Goal: Information Seeking & Learning: Find contact information

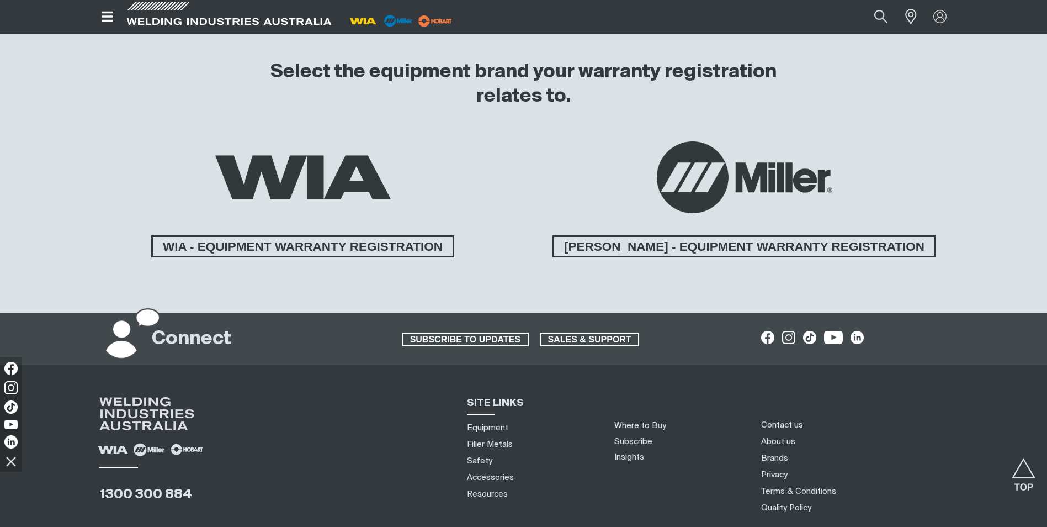
scroll to position [718, 0]
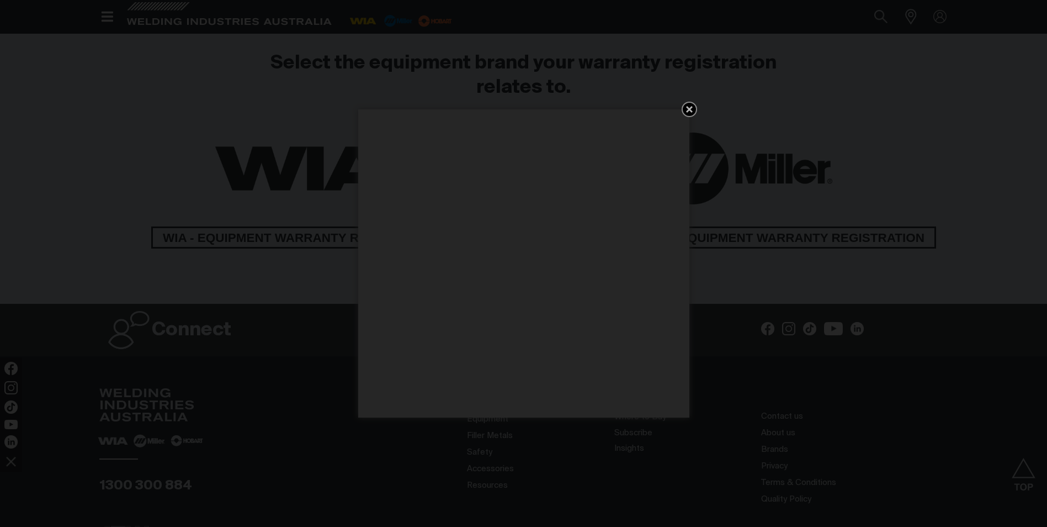
click at [689, 115] on icon "Get 5 WIA Welding Guides Free!" at bounding box center [689, 109] width 13 height 13
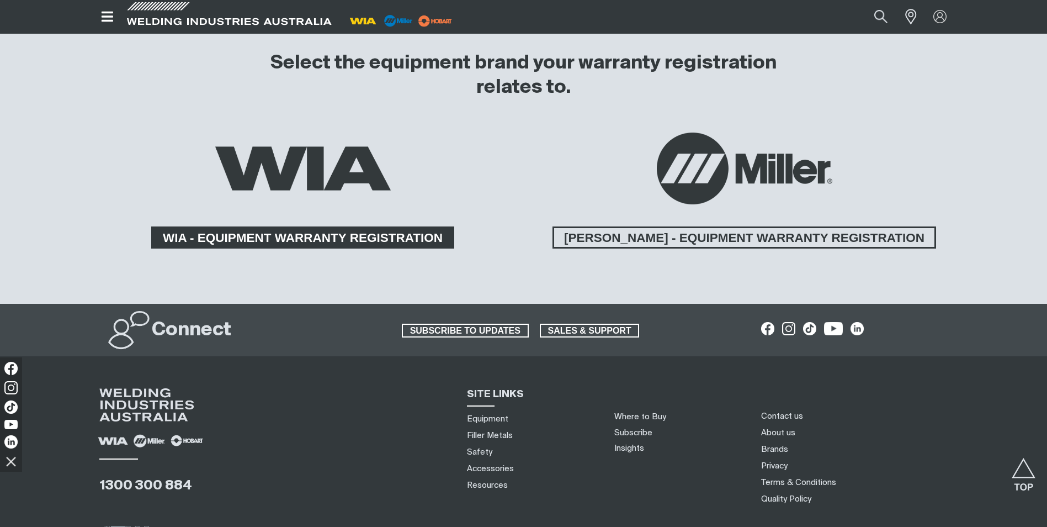
click at [319, 226] on span "WIA - EQUIPMENT WARRANTY REGISTRATION" at bounding box center [303, 237] width 300 height 22
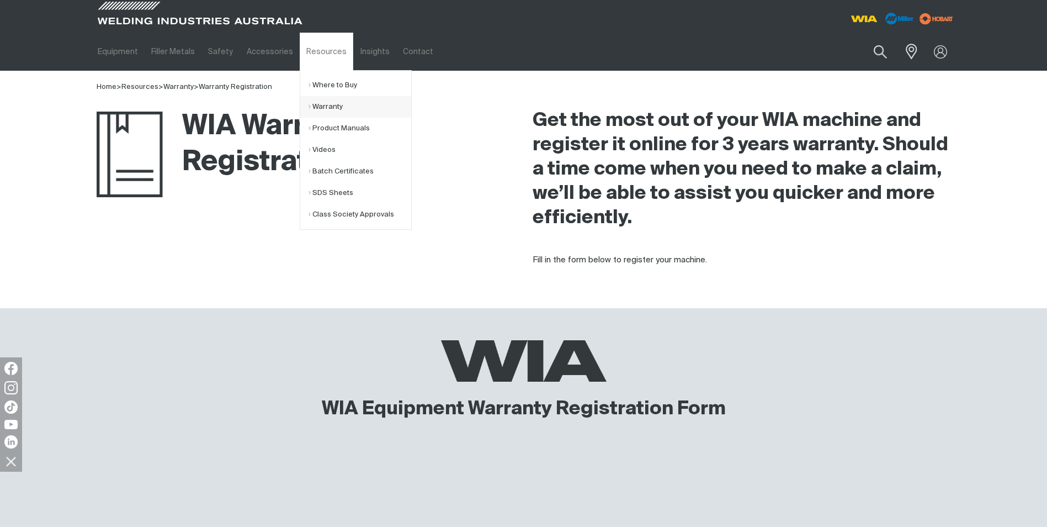
click at [314, 107] on link "Warranty" at bounding box center [360, 107] width 103 height 22
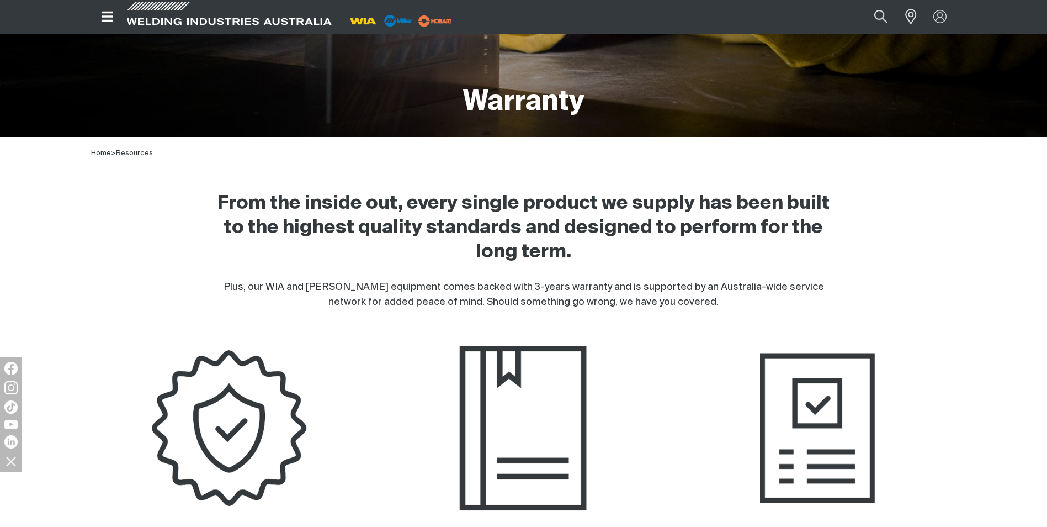
scroll to position [386, 0]
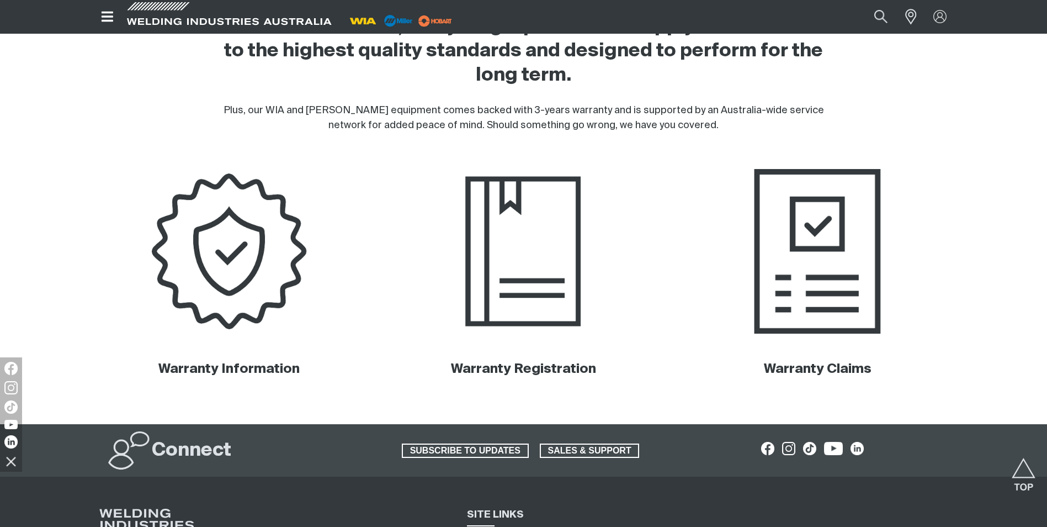
click at [843, 281] on img at bounding box center [818, 251] width 280 height 187
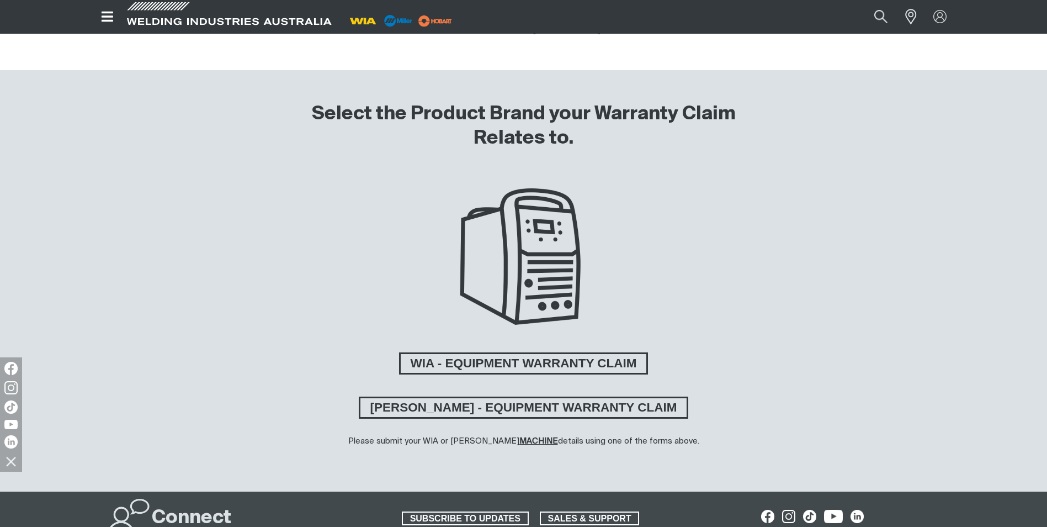
scroll to position [331, 0]
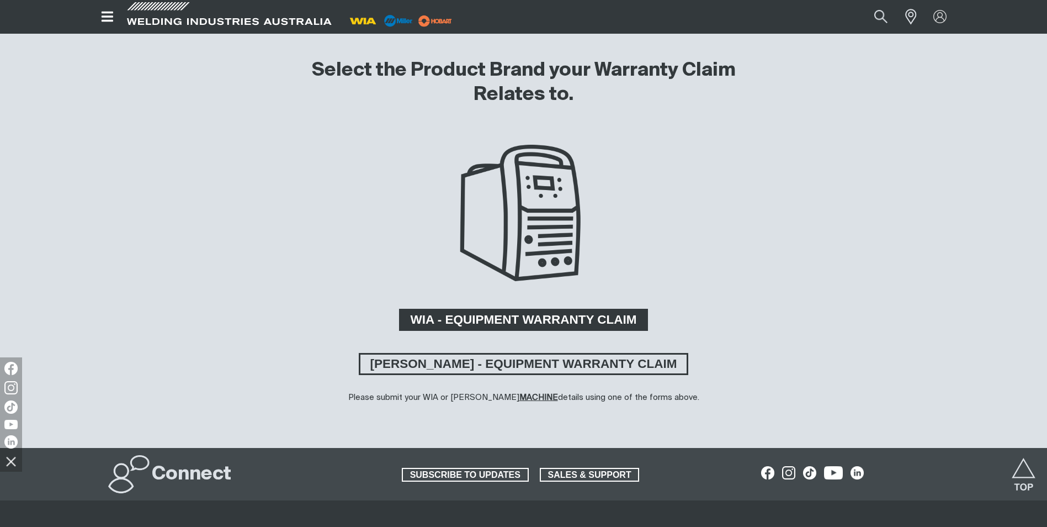
click at [567, 320] on span "WIA - EQUIPMENT WARRANTY CLAIM" at bounding box center [524, 320] width 246 height 22
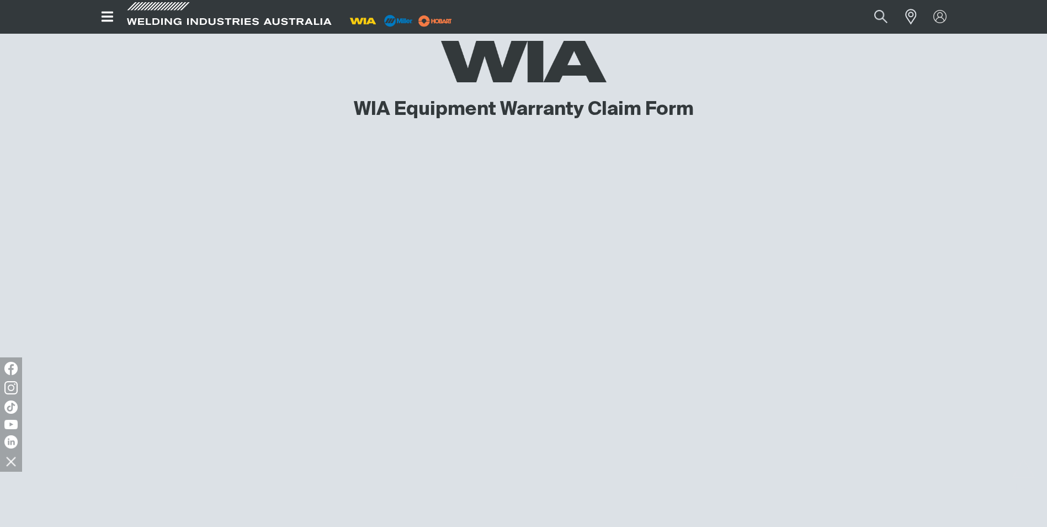
scroll to position [329, 0]
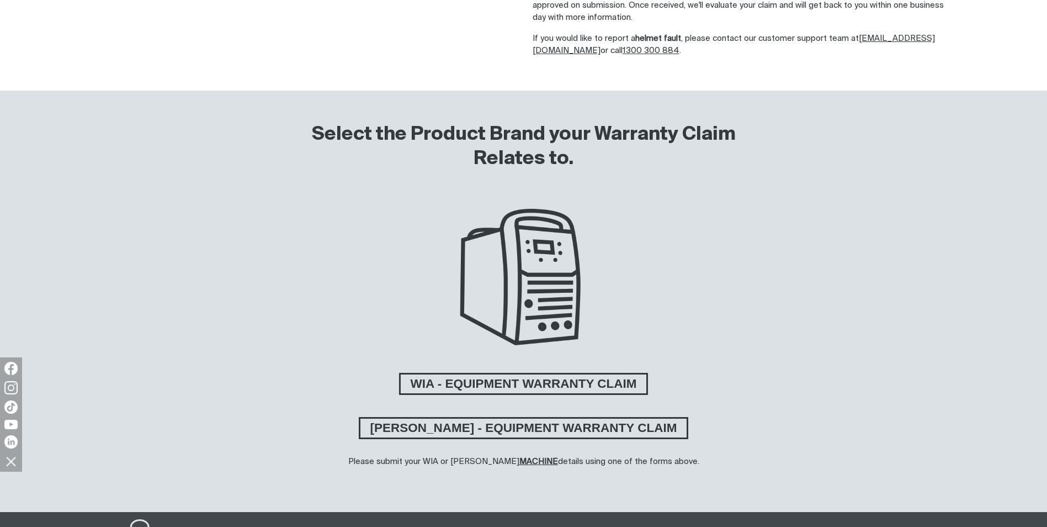
scroll to position [331, 0]
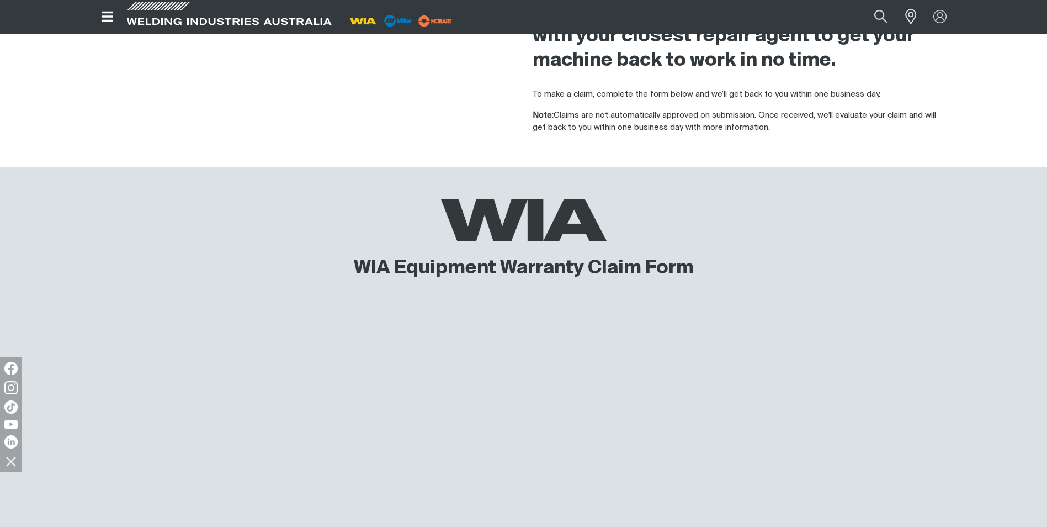
scroll to position [329, 0]
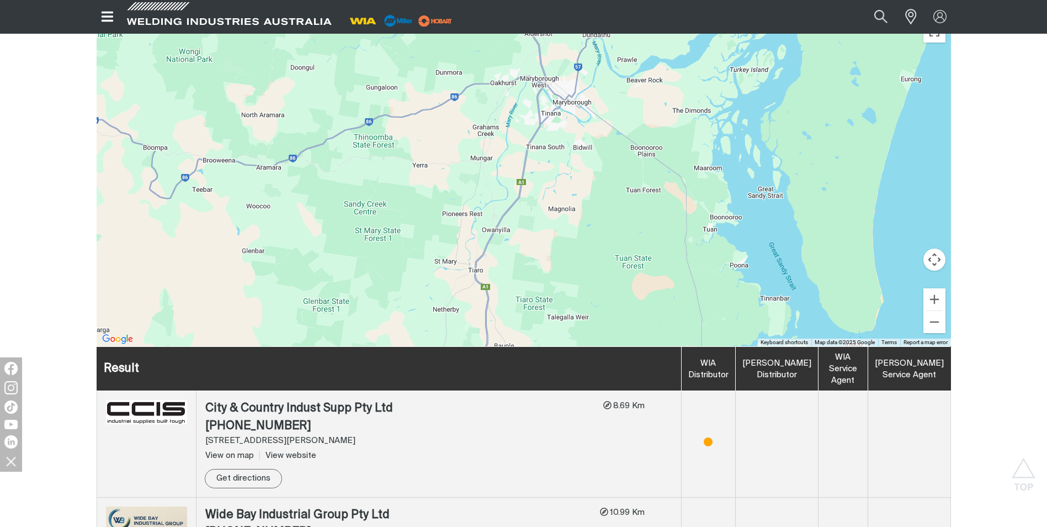
scroll to position [219, 0]
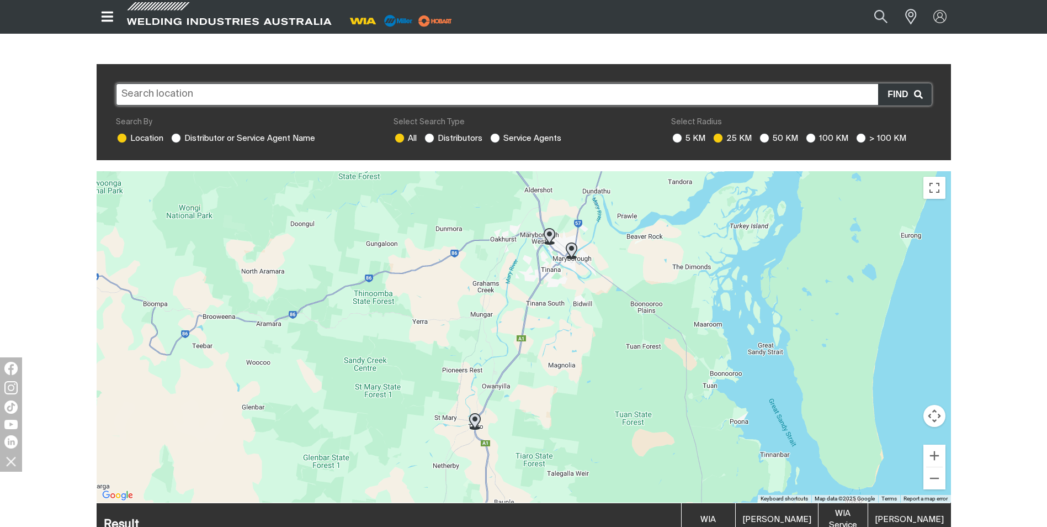
click at [259, 83] on input "text" at bounding box center [524, 94] width 816 height 22
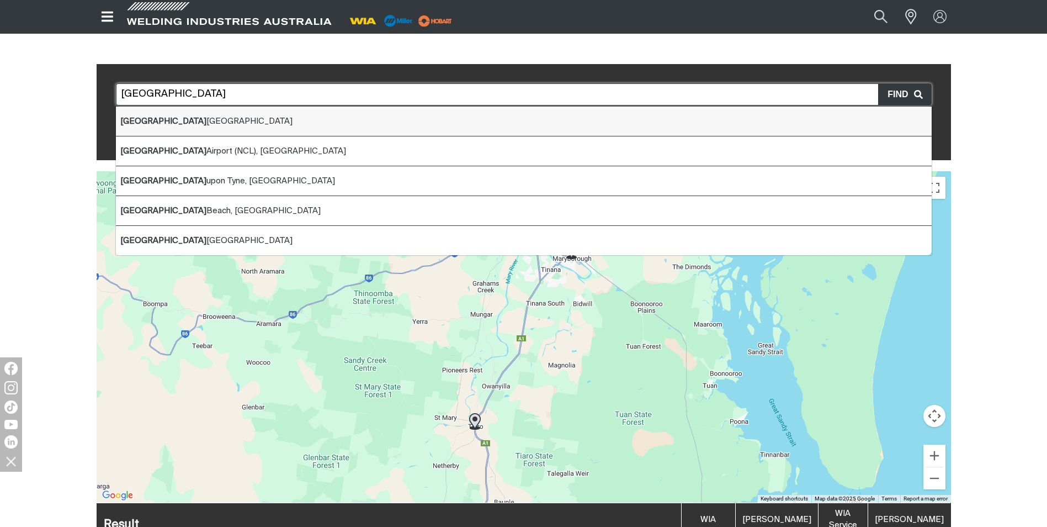
click at [190, 109] on li "[GEOGRAPHIC_DATA]" at bounding box center [524, 122] width 816 height 30
type input "[GEOGRAPHIC_DATA]"
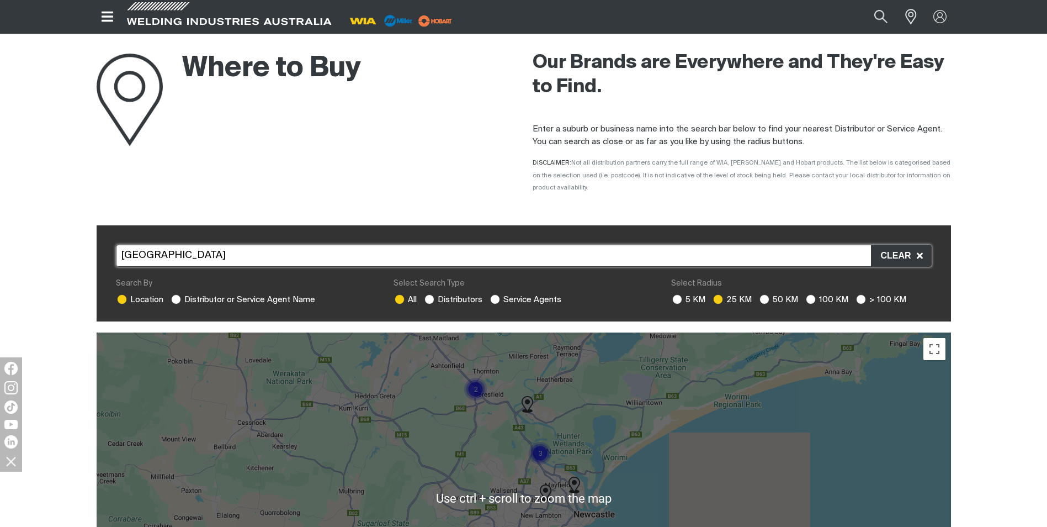
scroll to position [54, 0]
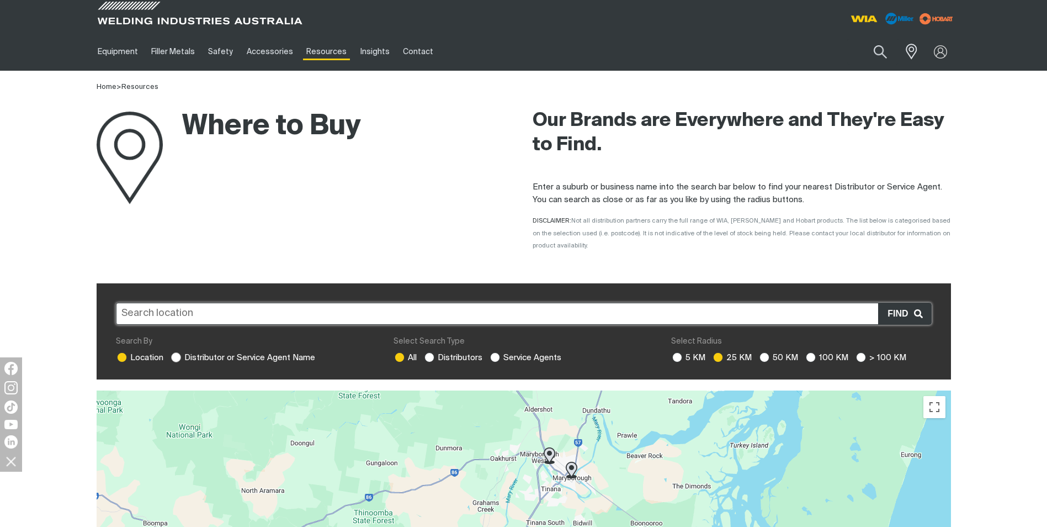
click at [179, 352] on ins at bounding box center [176, 357] width 10 height 10
click at [178, 352] on input "Distributor or Service Agent Name" at bounding box center [174, 355] width 7 height 7
radio input "true"
click at [178, 352] on ins at bounding box center [176, 357] width 10 height 10
click at [178, 352] on input "Distributor or Service Agent Name" at bounding box center [174, 355] width 7 height 7
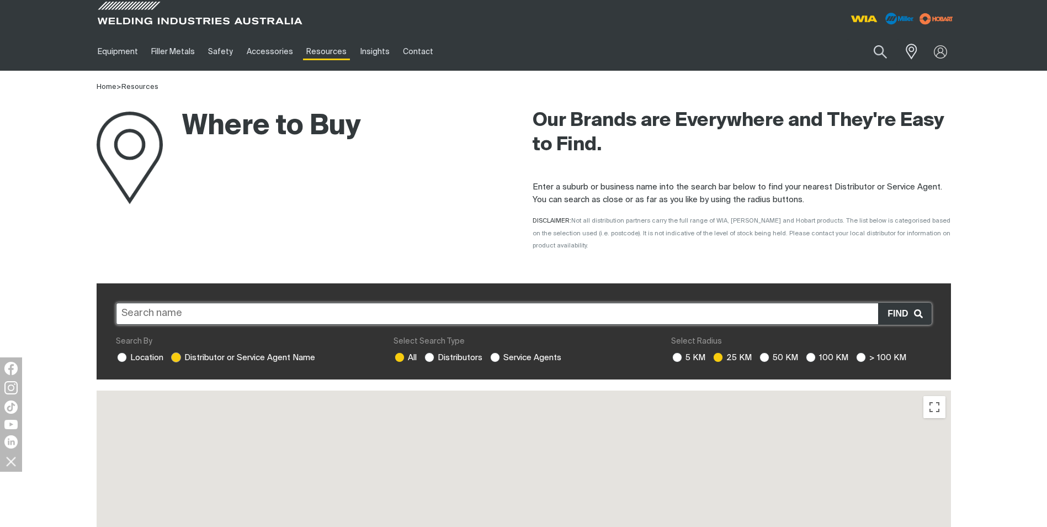
click at [194, 353] on label "Distributor or Service Agent Name" at bounding box center [242, 357] width 145 height 8
click at [178, 352] on input "Distributor or Service Agent Name" at bounding box center [174, 355] width 7 height 7
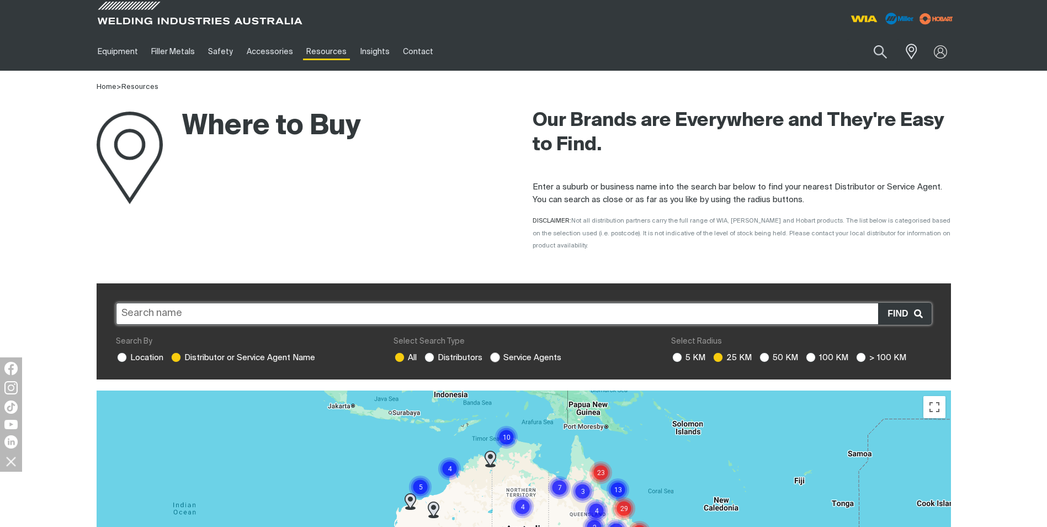
click at [494, 352] on ins at bounding box center [495, 357] width 10 height 10
click at [494, 352] on input "Service Agents" at bounding box center [493, 355] width 7 height 7
radio input "true"
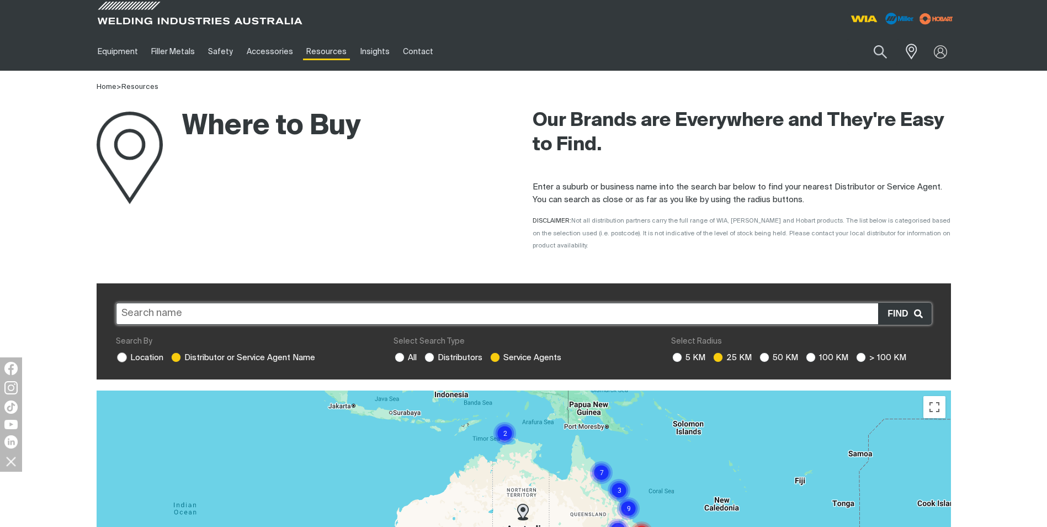
click at [123, 352] on ins at bounding box center [122, 357] width 10 height 10
click at [123, 352] on input "Location" at bounding box center [120, 355] width 7 height 7
radio input "true"
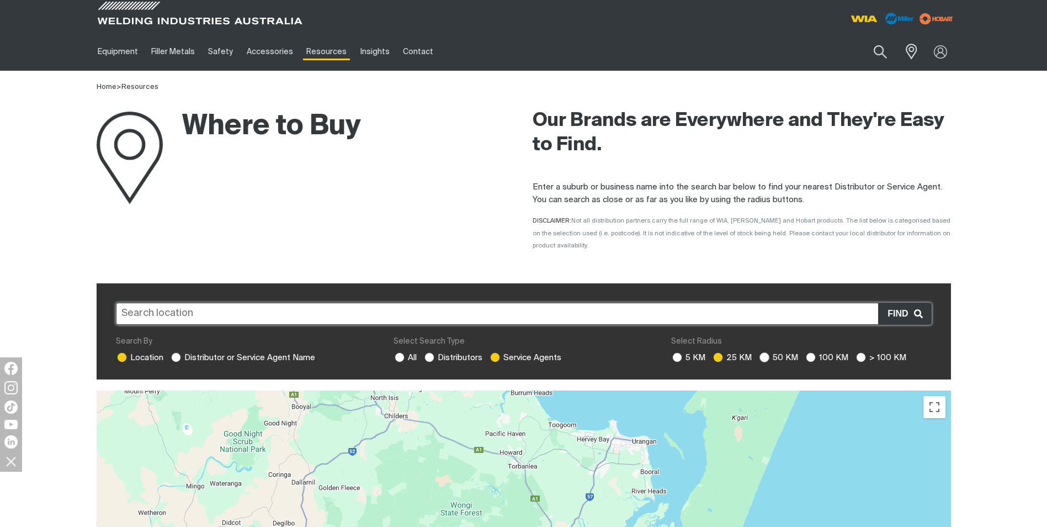
click at [763, 352] on ins at bounding box center [765, 357] width 10 height 10
click at [763, 352] on input "50 KM" at bounding box center [763, 355] width 7 height 7
radio input "true"
click at [286, 303] on input "text" at bounding box center [524, 314] width 816 height 22
type input "[GEOGRAPHIC_DATA]"
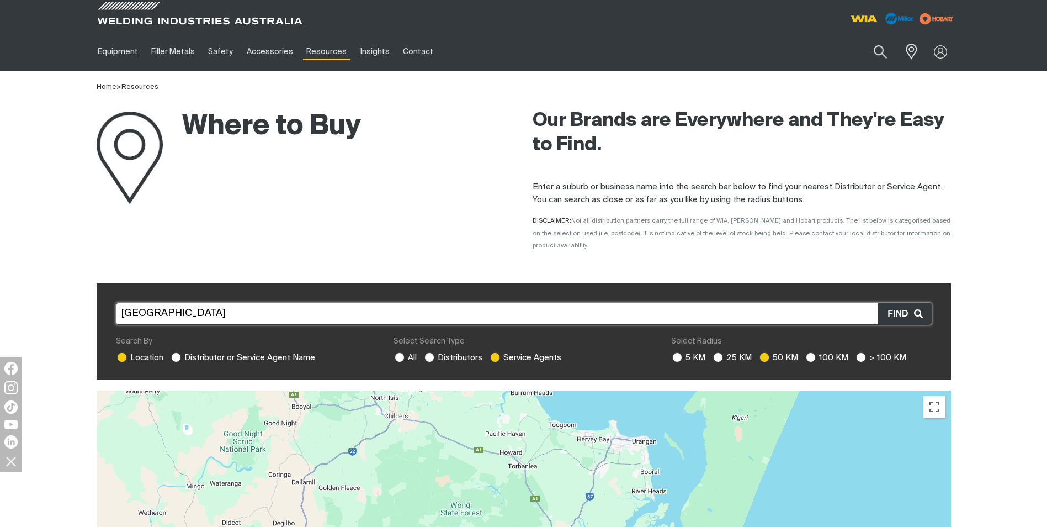
click at [897, 306] on span "Find" at bounding box center [901, 313] width 26 height 14
drag, startPoint x: 177, startPoint y: 300, endPoint x: 185, endPoint y: 303, distance: 9.4
click at [179, 303] on input "text" at bounding box center [524, 314] width 816 height 22
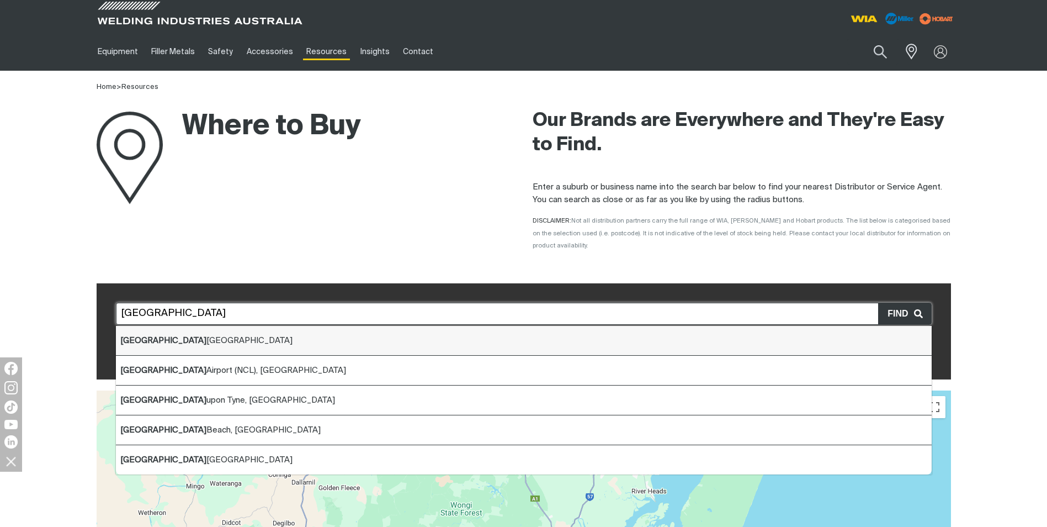
click at [153, 326] on li "[GEOGRAPHIC_DATA]" at bounding box center [524, 341] width 816 height 30
type input "[GEOGRAPHIC_DATA]"
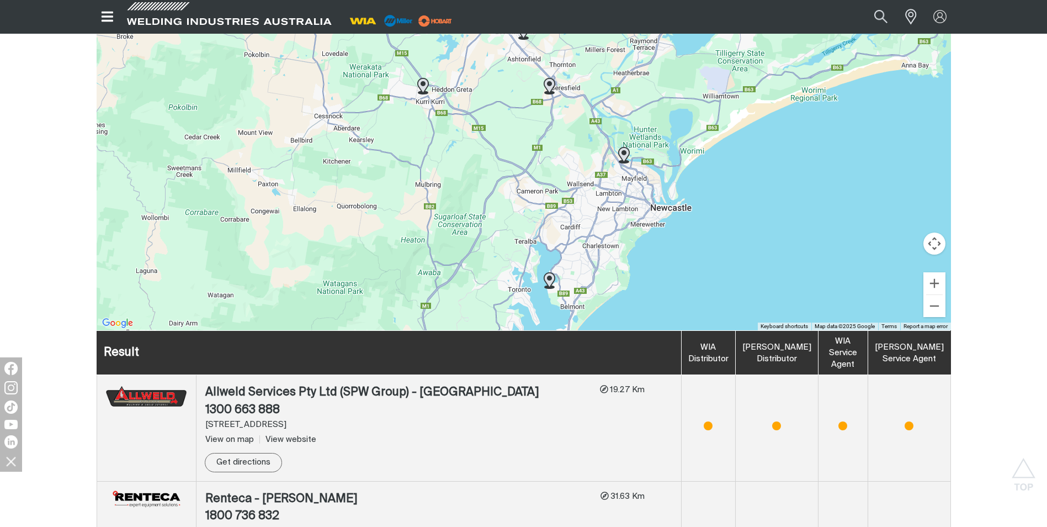
scroll to position [386, 0]
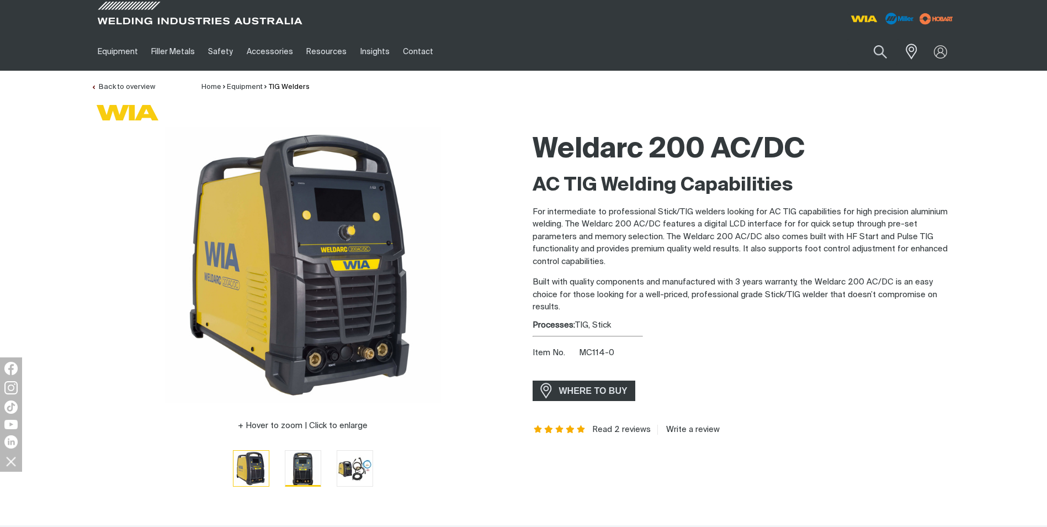
click at [300, 466] on img "Go to slide 2" at bounding box center [302, 467] width 35 height 35
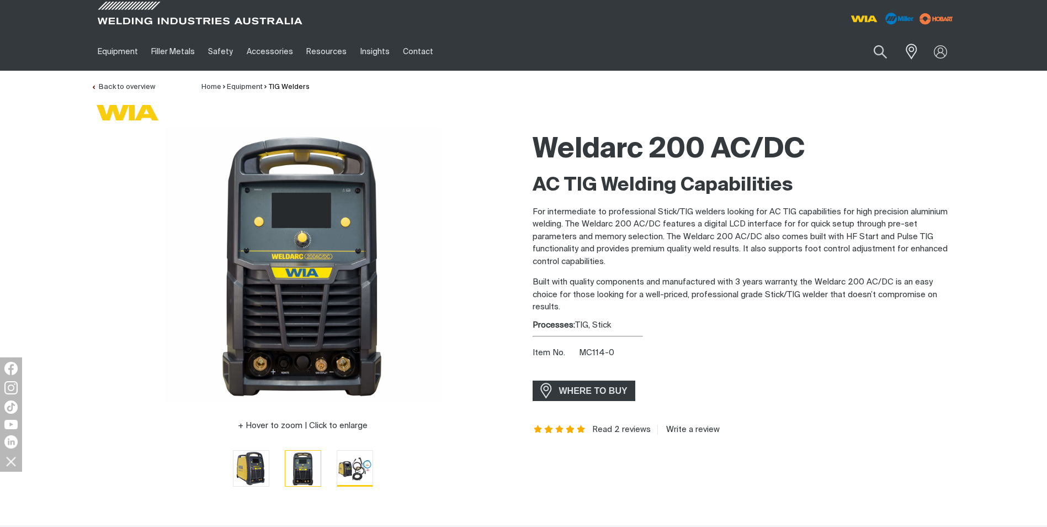
click at [352, 471] on img "Go to slide 3" at bounding box center [354, 467] width 35 height 35
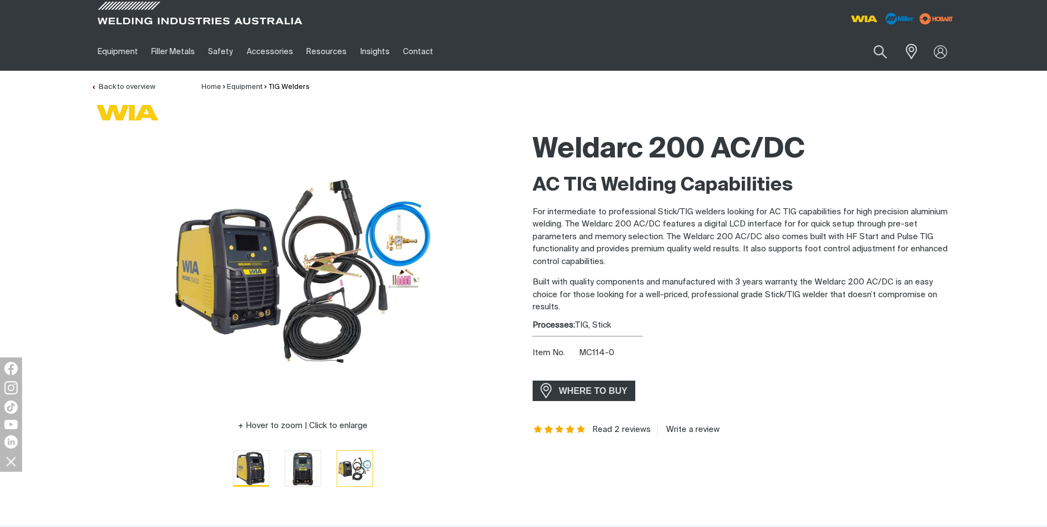
click at [251, 469] on img "Go to slide 1" at bounding box center [250, 467] width 35 height 35
